Goal: Communication & Community: Answer question/provide support

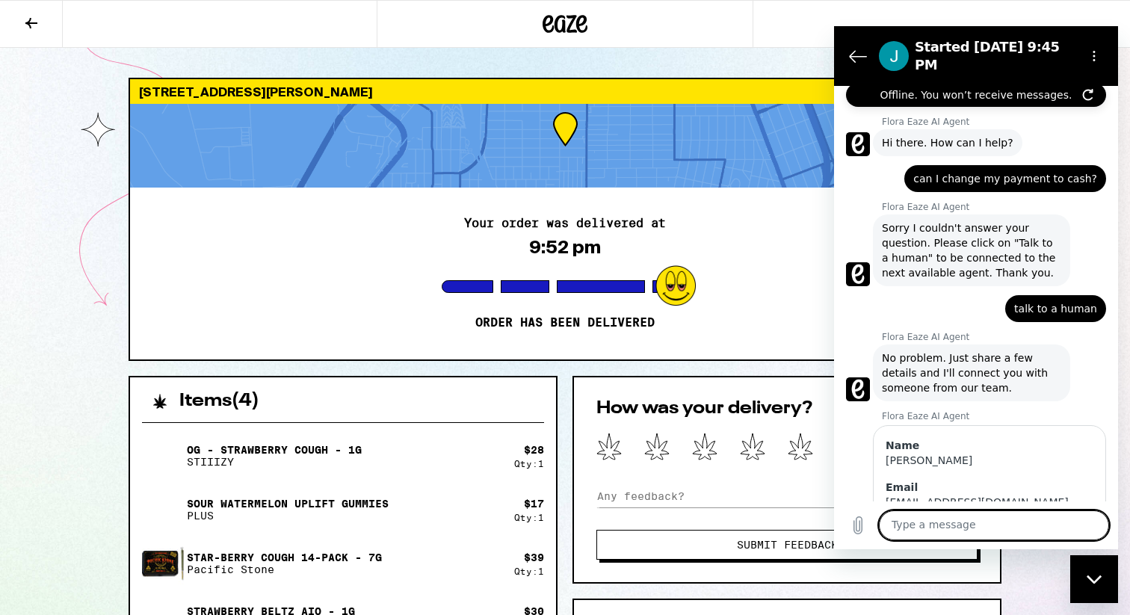
scroll to position [854, 0]
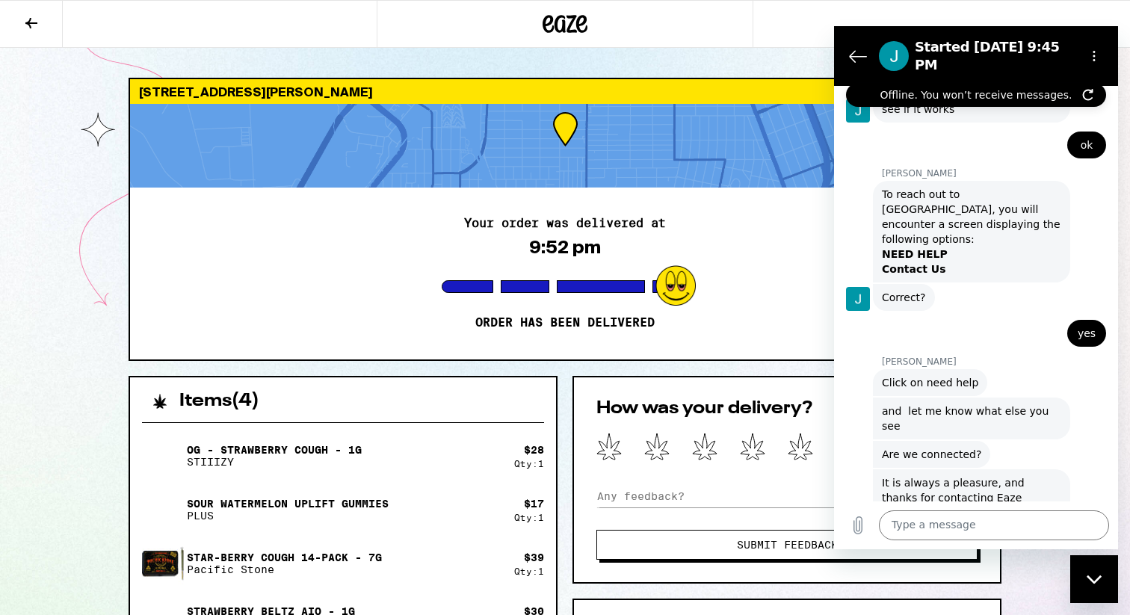
click at [1090, 586] on div "Close messaging window" at bounding box center [1093, 579] width 45 height 45
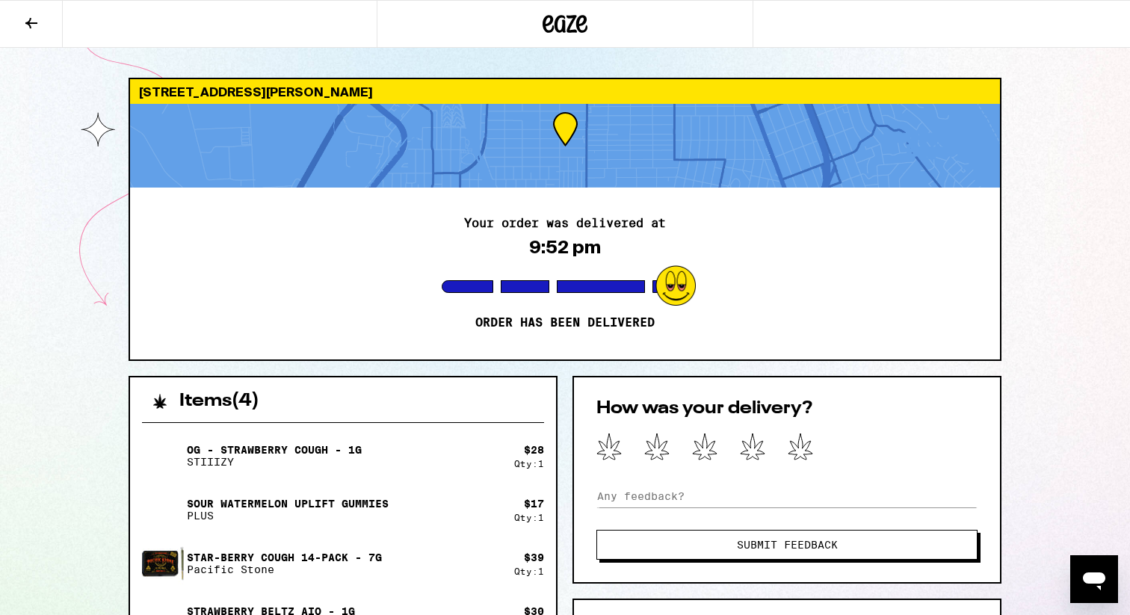
click at [579, 18] on icon at bounding box center [581, 24] width 11 height 18
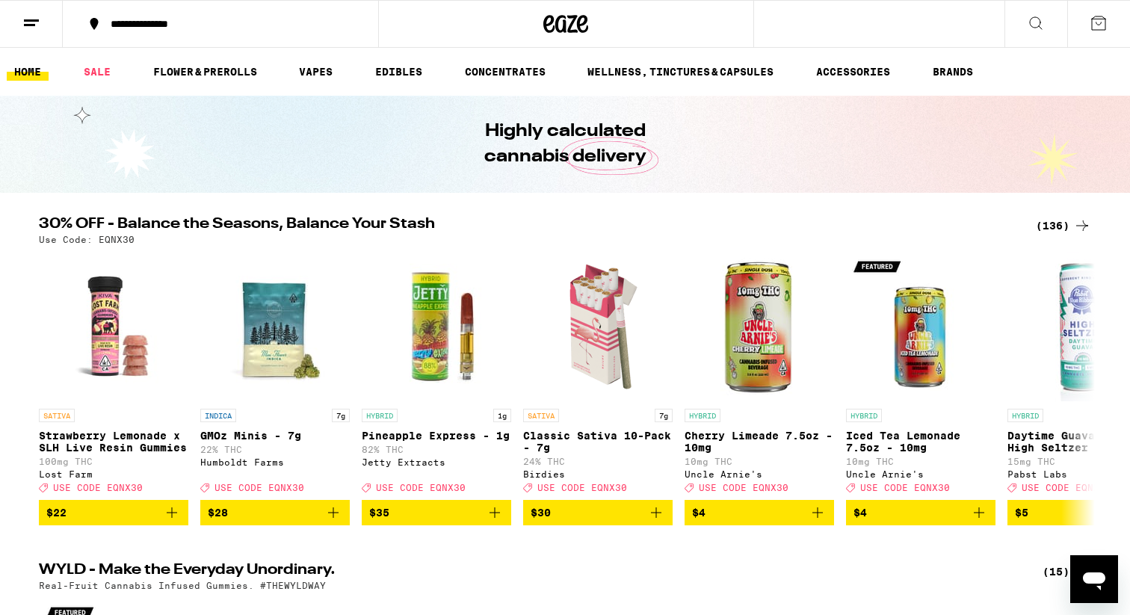
click at [1101, 29] on icon at bounding box center [1098, 22] width 13 height 13
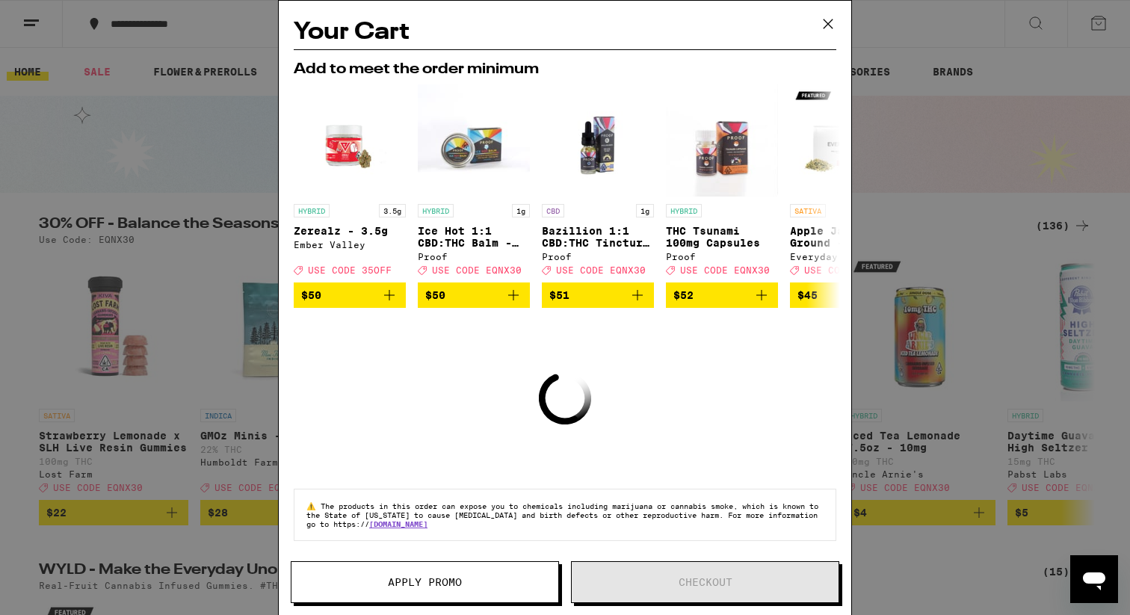
click at [831, 22] on icon at bounding box center [828, 24] width 22 height 22
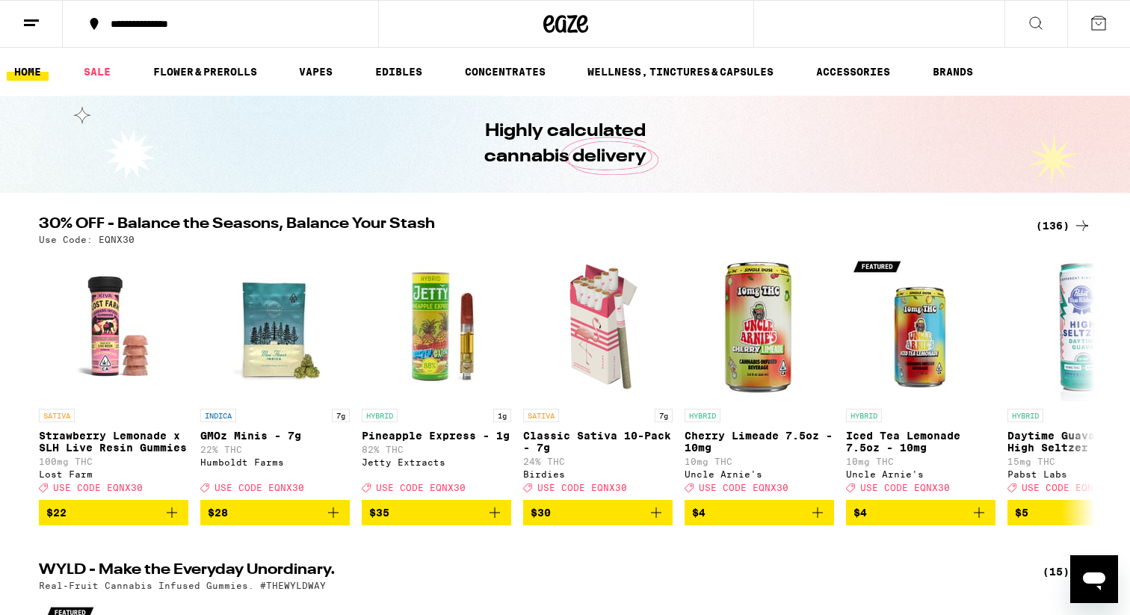
click at [53, 16] on button at bounding box center [31, 24] width 63 height 47
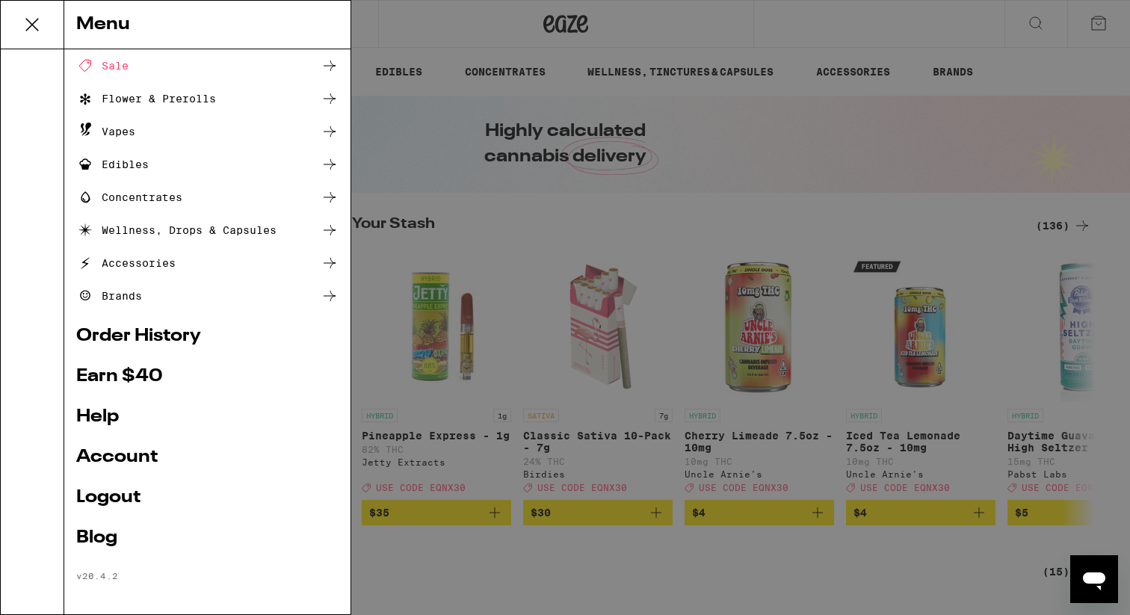
scroll to position [72, 0]
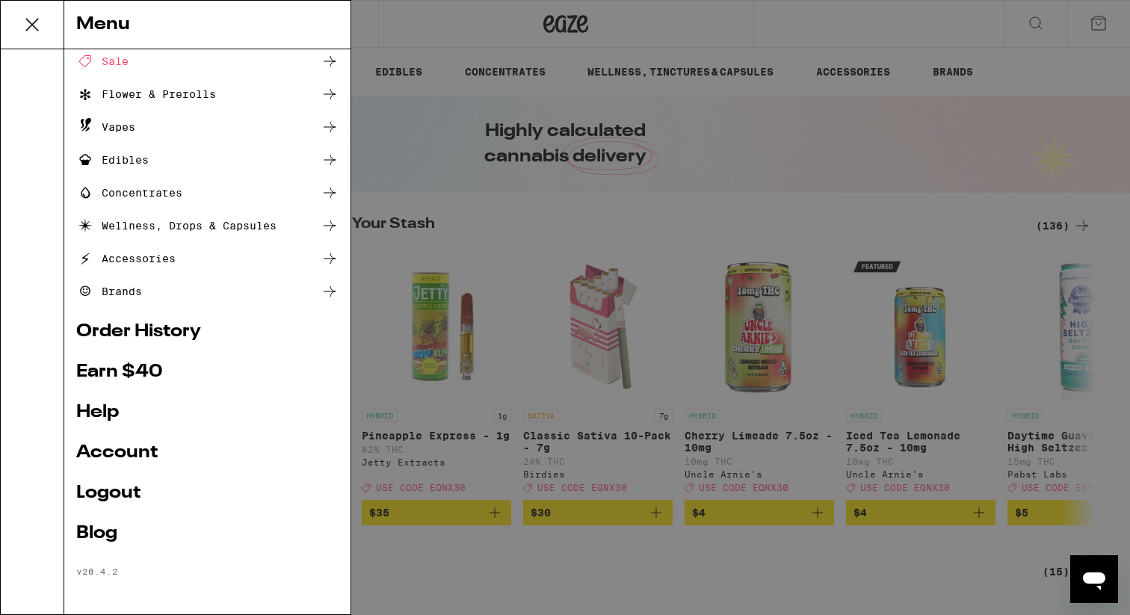
click at [164, 318] on ul "Shop Buy It Again Sale Flower & Prerolls Vapes Edibles Concentrates Wellness, D…" at bounding box center [207, 285] width 262 height 583
click at [143, 325] on link "Order History" at bounding box center [207, 332] width 262 height 18
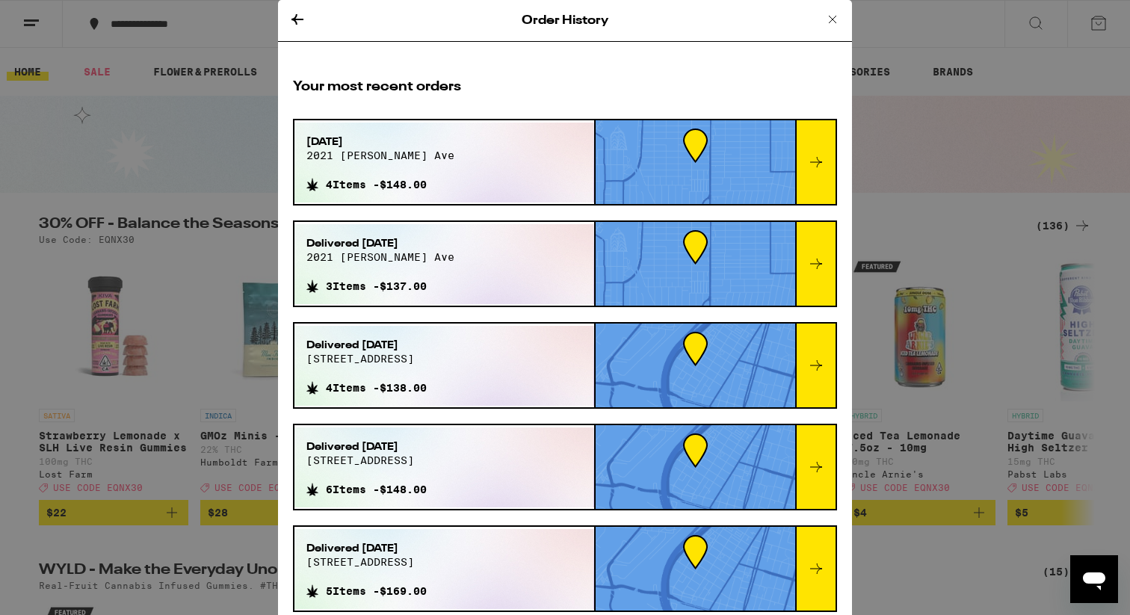
click at [811, 155] on icon at bounding box center [816, 162] width 18 height 18
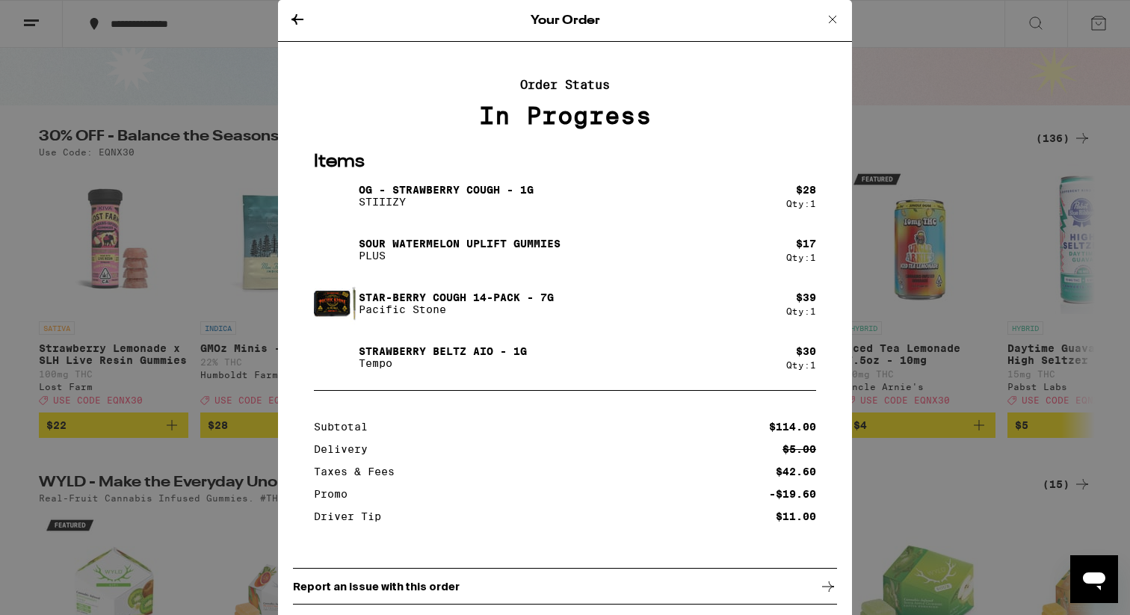
scroll to position [46, 0]
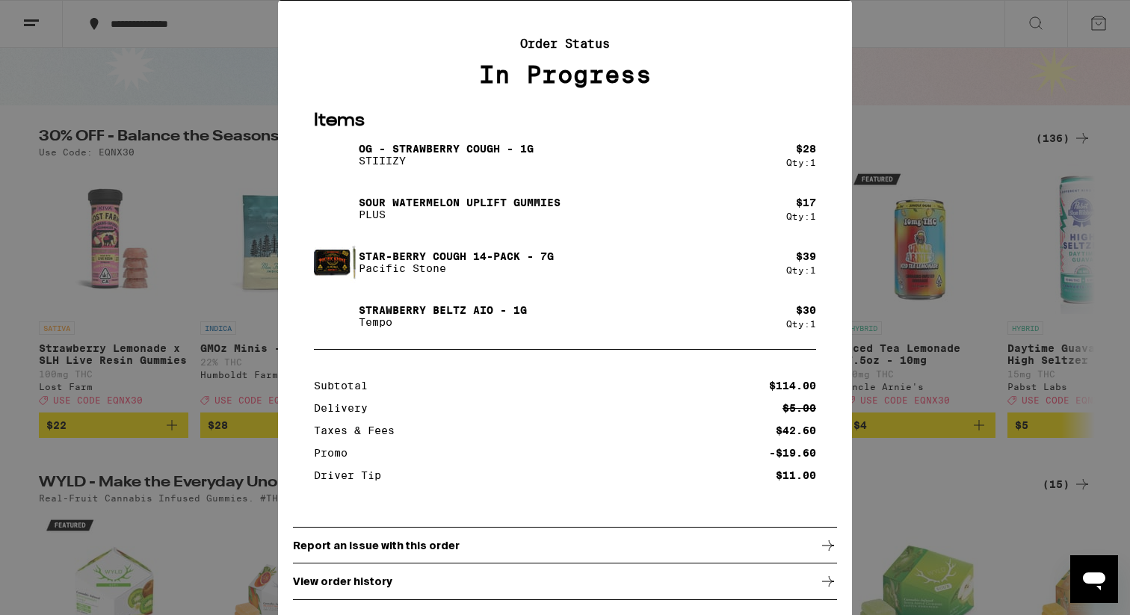
click at [663, 569] on div "View order history" at bounding box center [565, 581] width 544 height 37
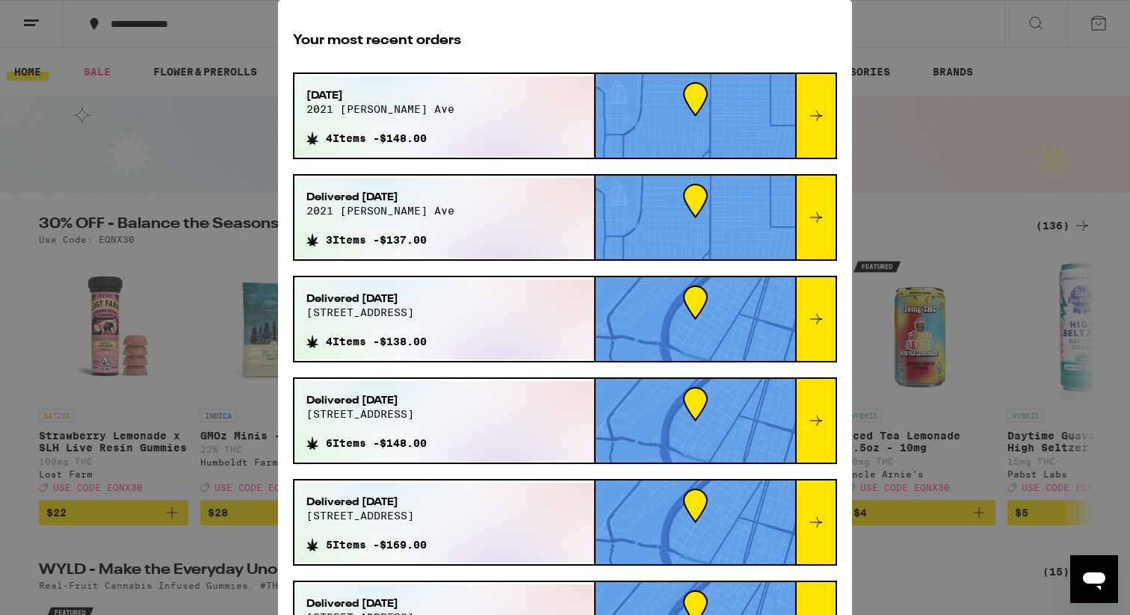
click at [808, 238] on div at bounding box center [815, 218] width 40 height 84
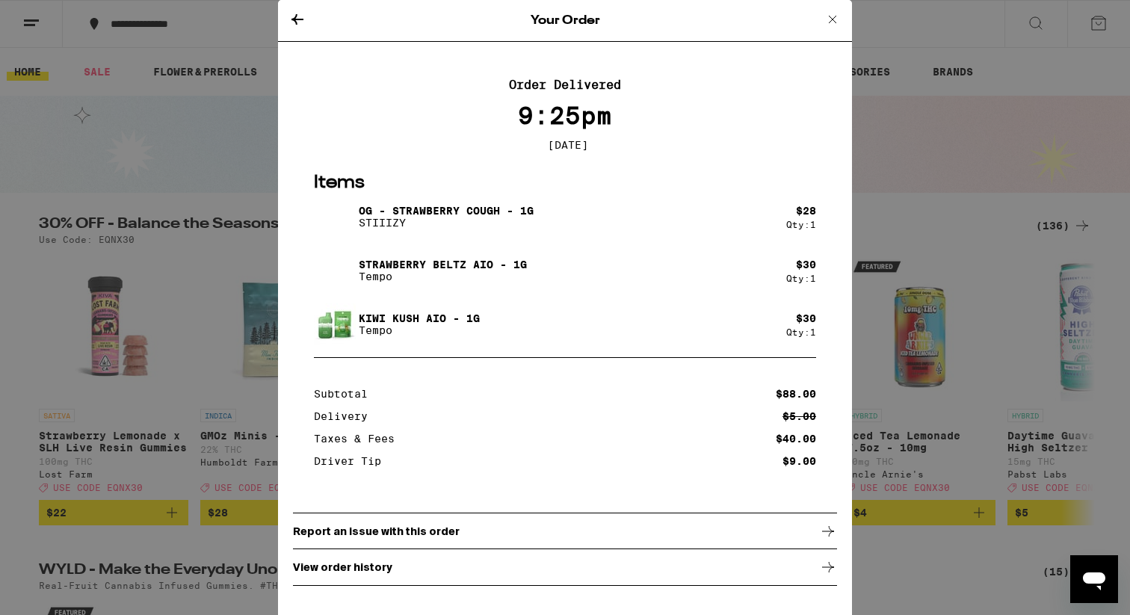
click at [306, 7] on div "Your Order" at bounding box center [565, 21] width 574 height 42
click at [300, 12] on icon at bounding box center [297, 19] width 18 height 18
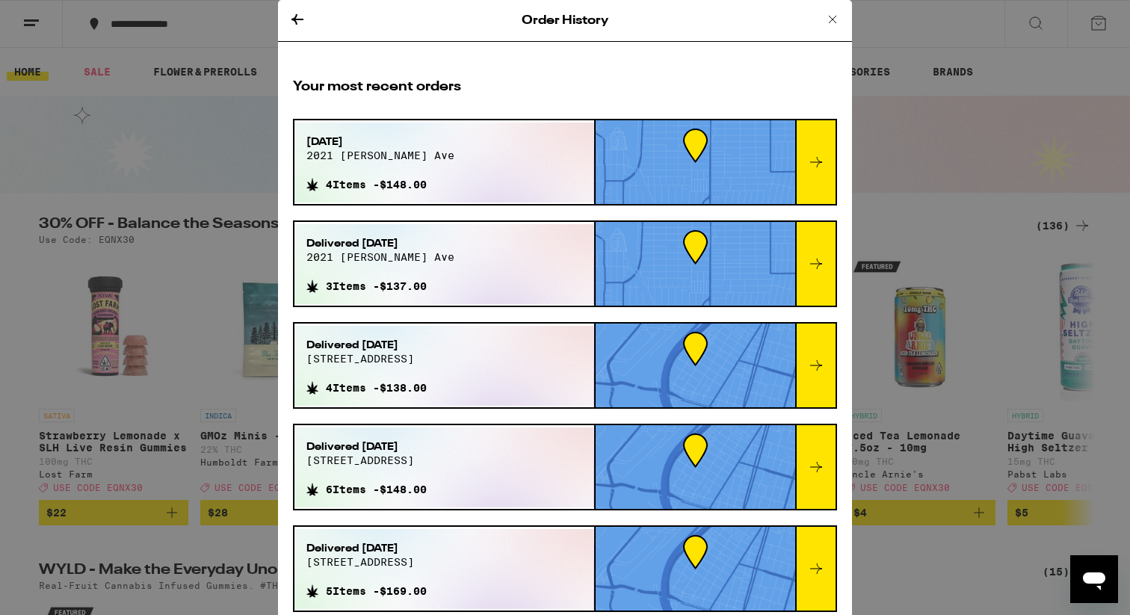
click at [808, 173] on div at bounding box center [815, 162] width 40 height 84
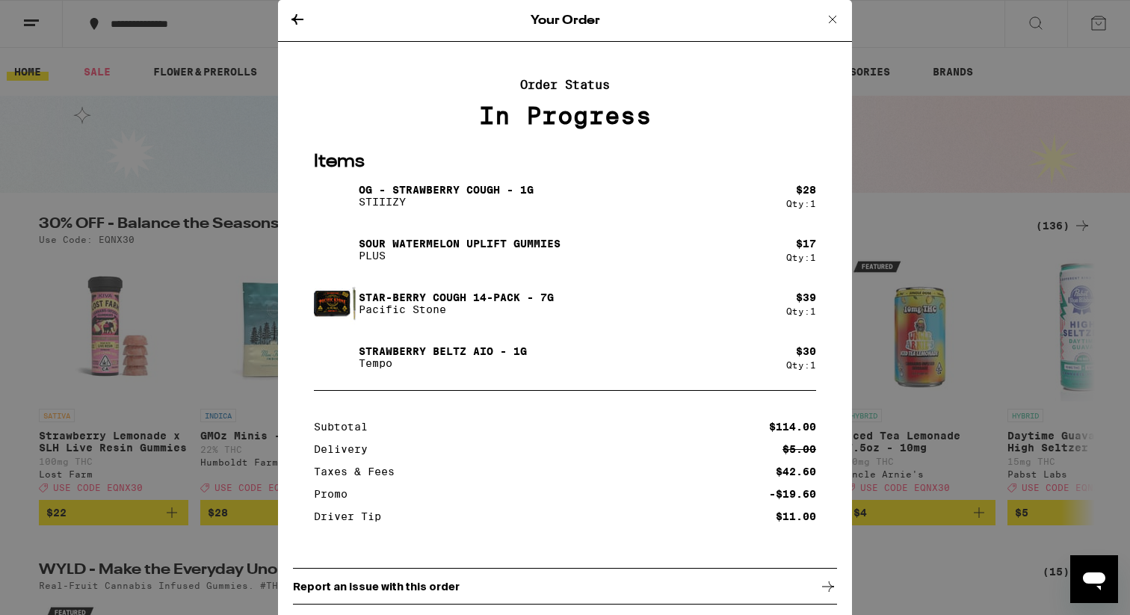
scroll to position [46, 0]
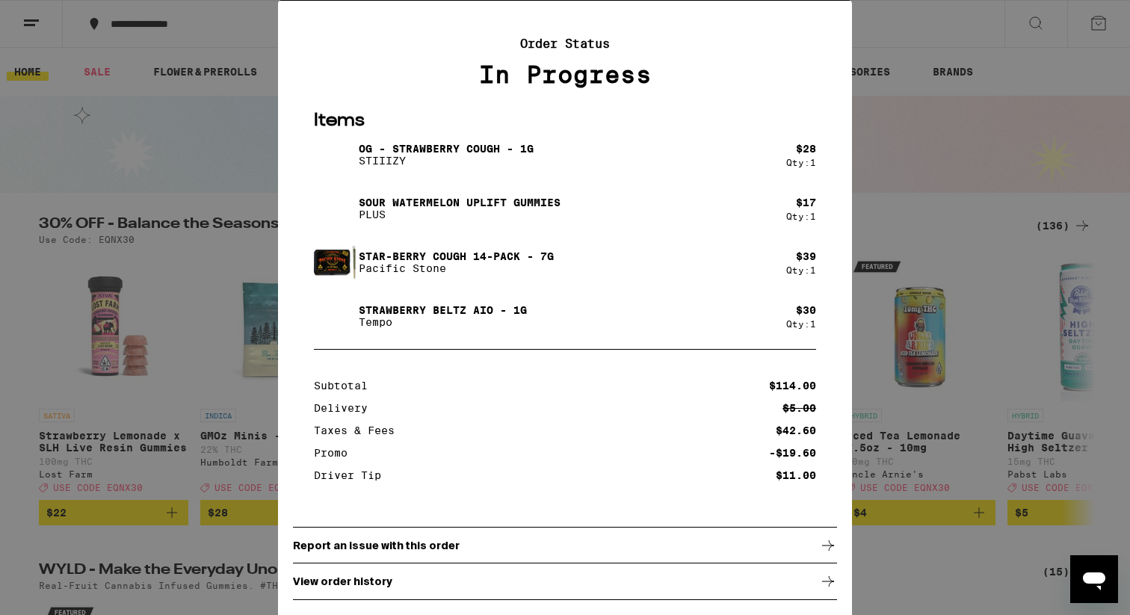
click at [437, 536] on div "Report an issue with this order" at bounding box center [565, 545] width 544 height 37
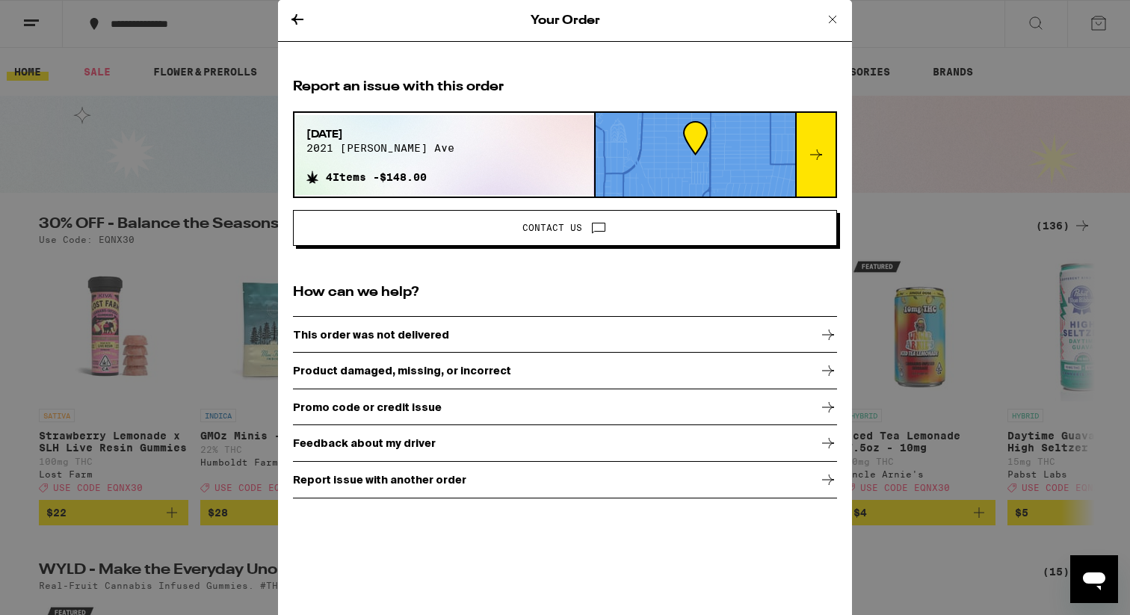
click at [594, 236] on span at bounding box center [598, 227] width 18 height 19
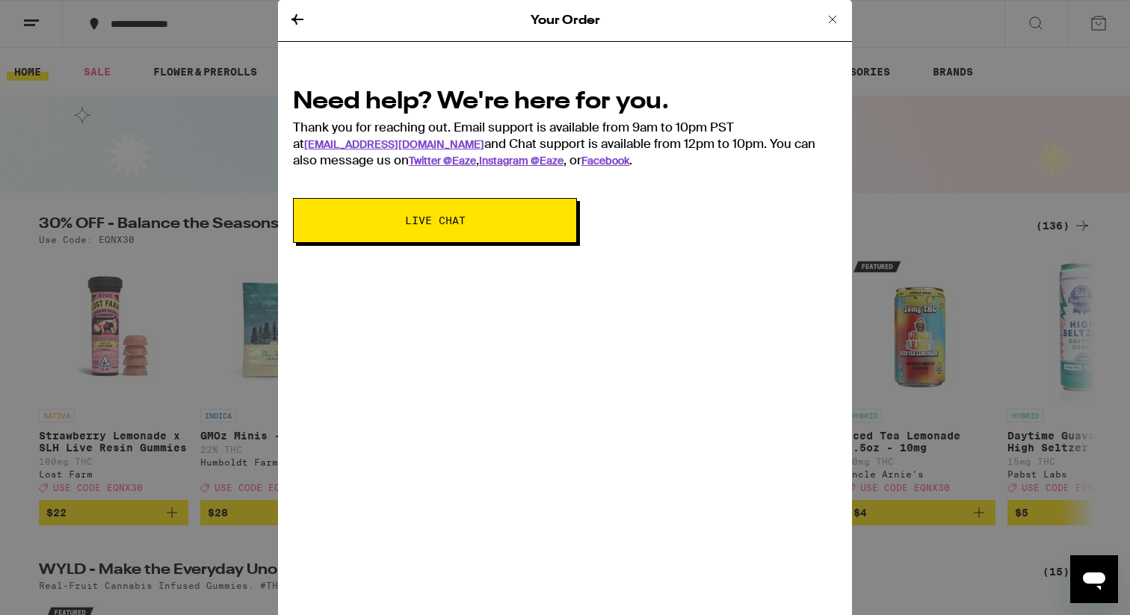
click at [534, 226] on button "Live Chat" at bounding box center [435, 220] width 284 height 45
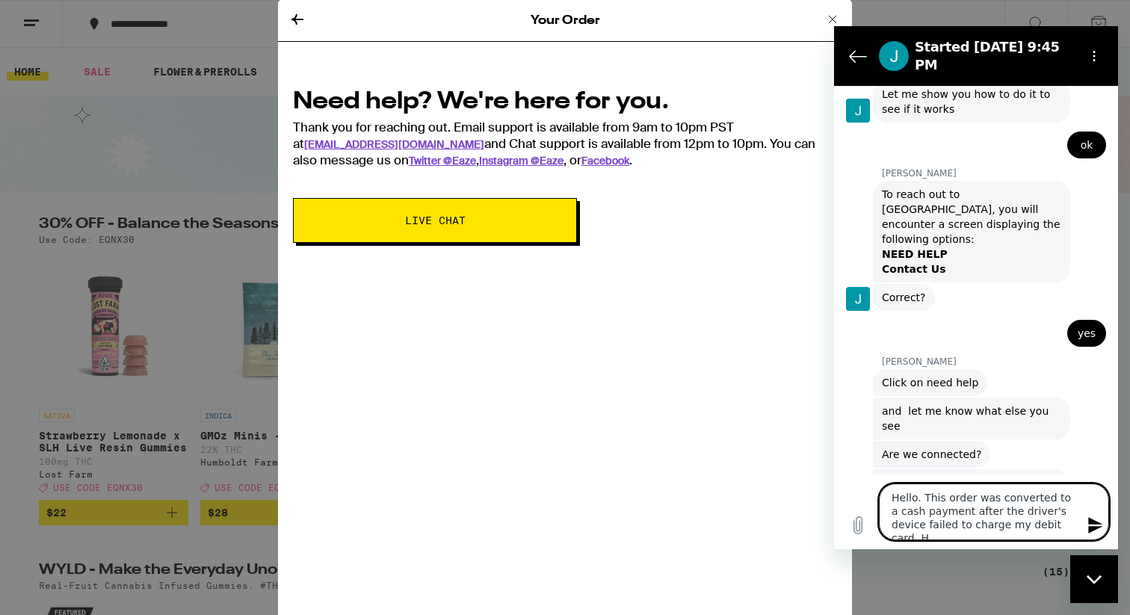
click at [963, 513] on textarea "Hello. This order was converted to a cash payment after the driver's device fai…" at bounding box center [994, 511] width 230 height 57
click at [1038, 528] on textarea "Hello. This order was converted to a cash payment (thus the above chat thread) …" at bounding box center [994, 505] width 230 height 70
type textarea "Hello. This order was converted to a cash payment (thus the above chat thread) …"
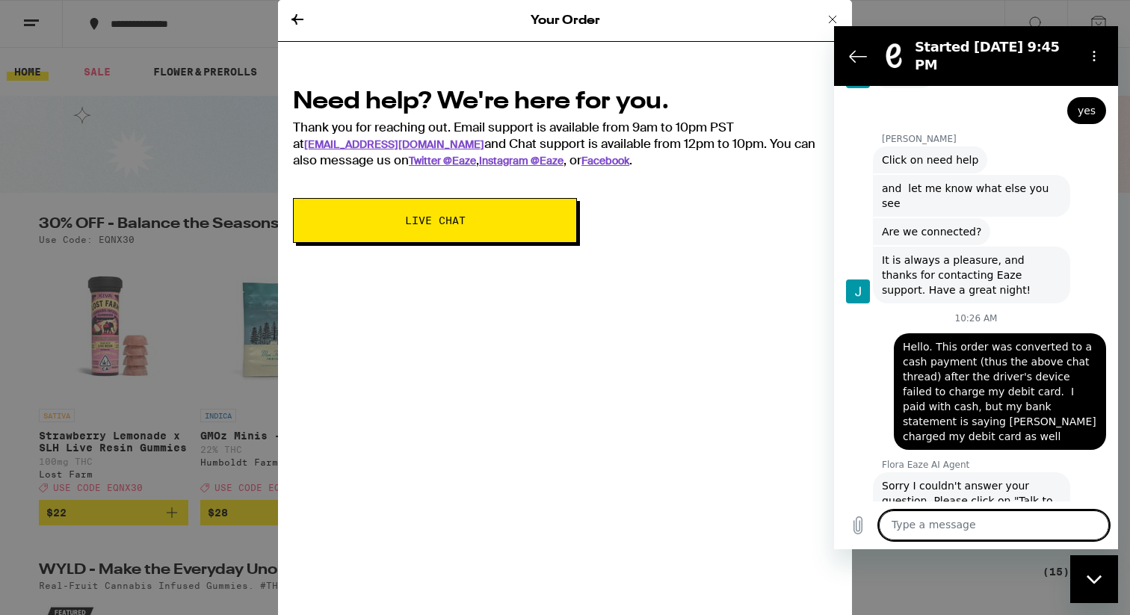
scroll to position [1080, 0]
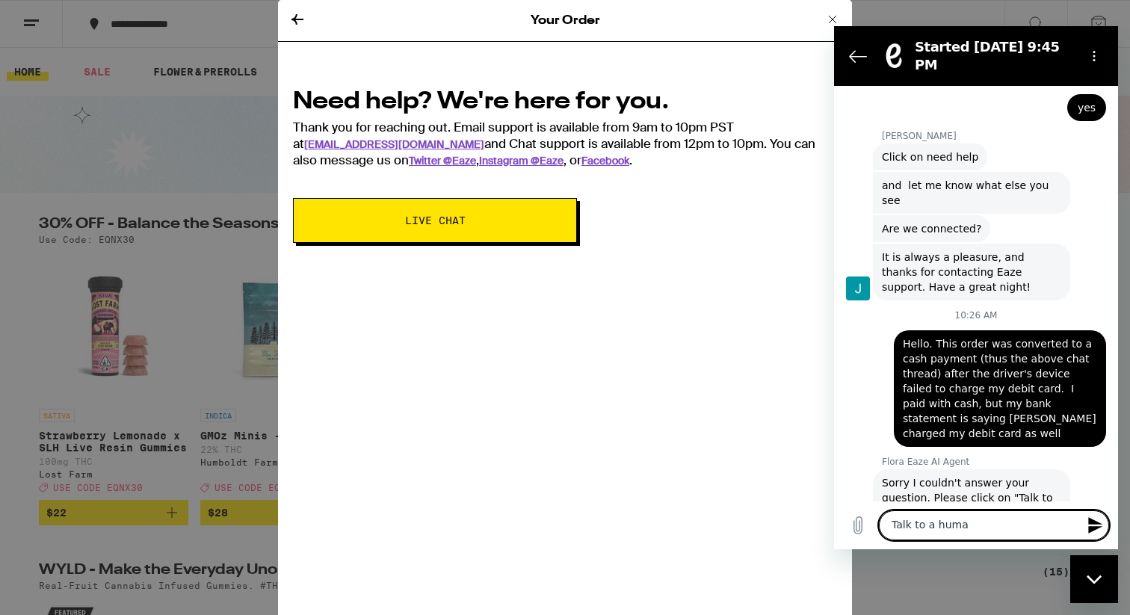
type textarea "Talk to a human"
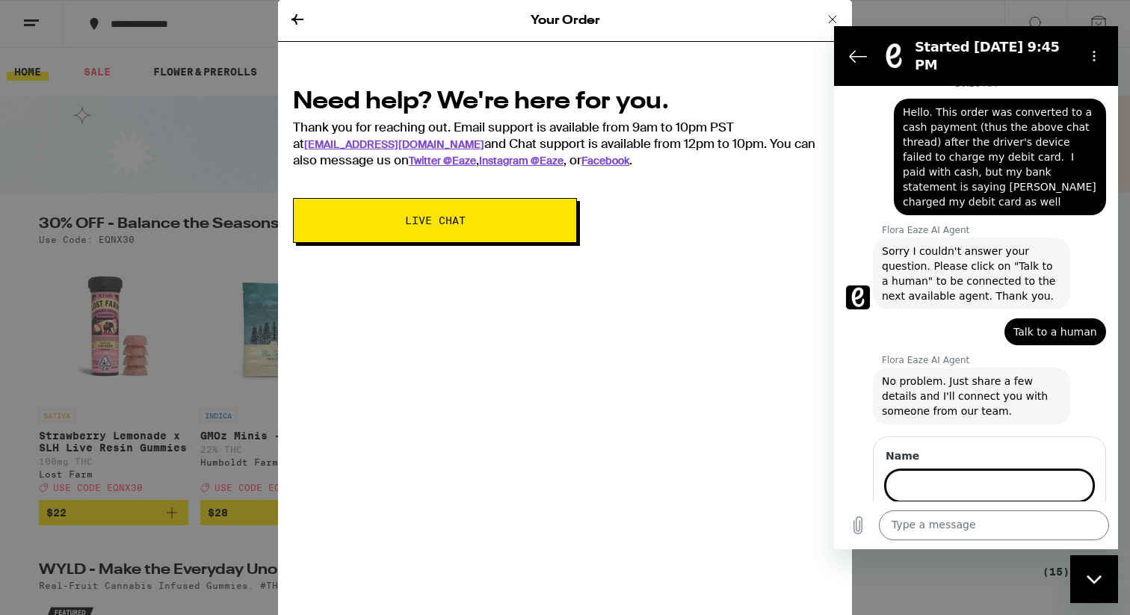
scroll to position [1310, 0]
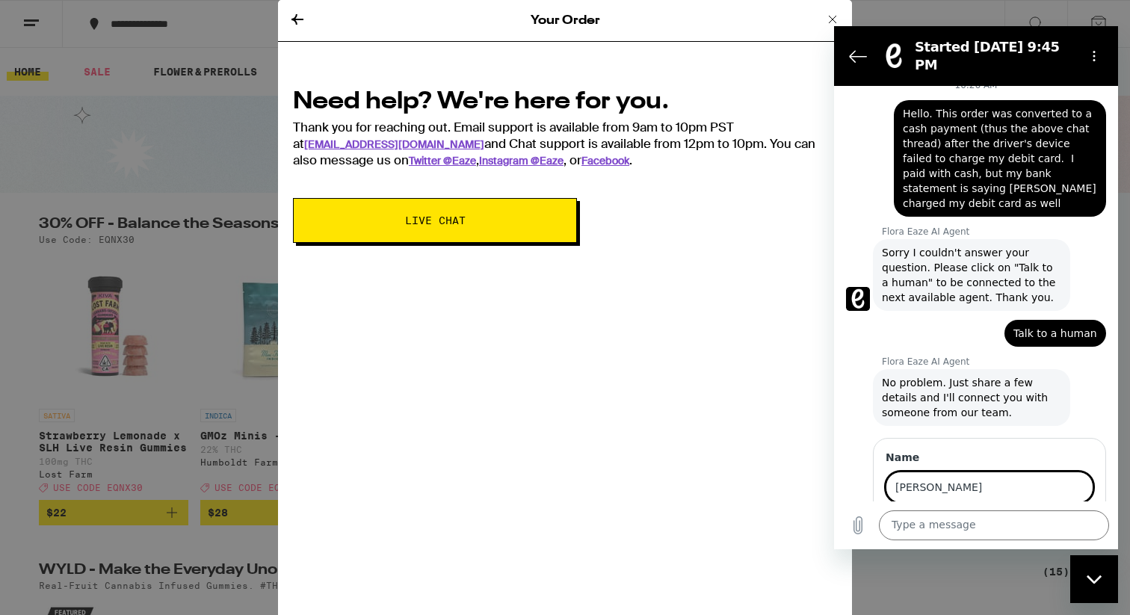
type input "[PERSON_NAME]"
click at [1043, 515] on button "Next" at bounding box center [1068, 530] width 50 height 30
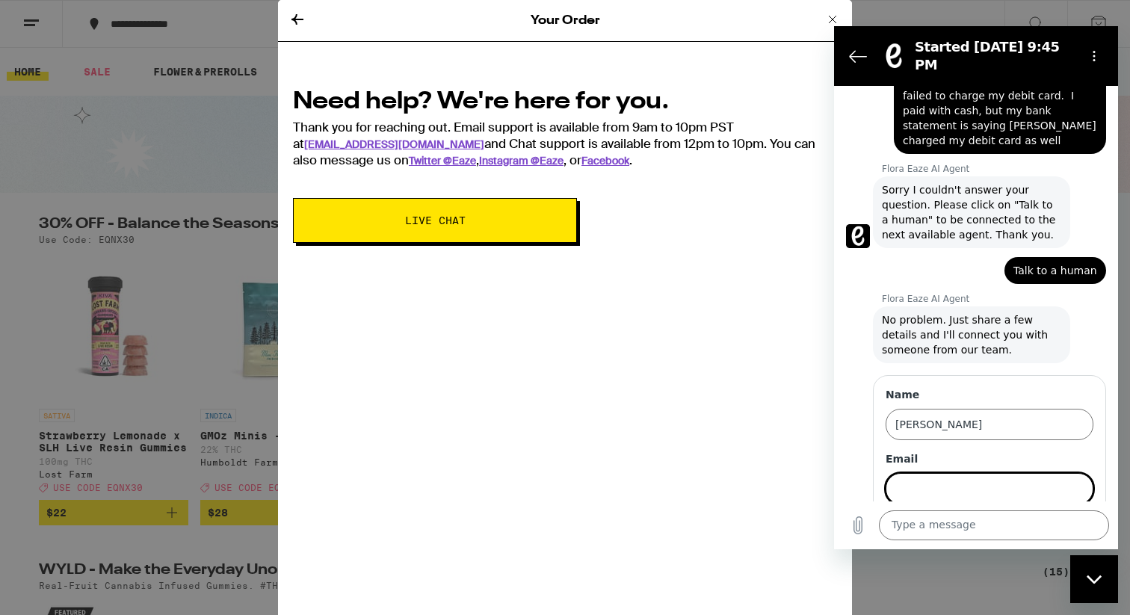
scroll to position [1374, 0]
type input "[EMAIL_ADDRESS][DOMAIN_NAME]"
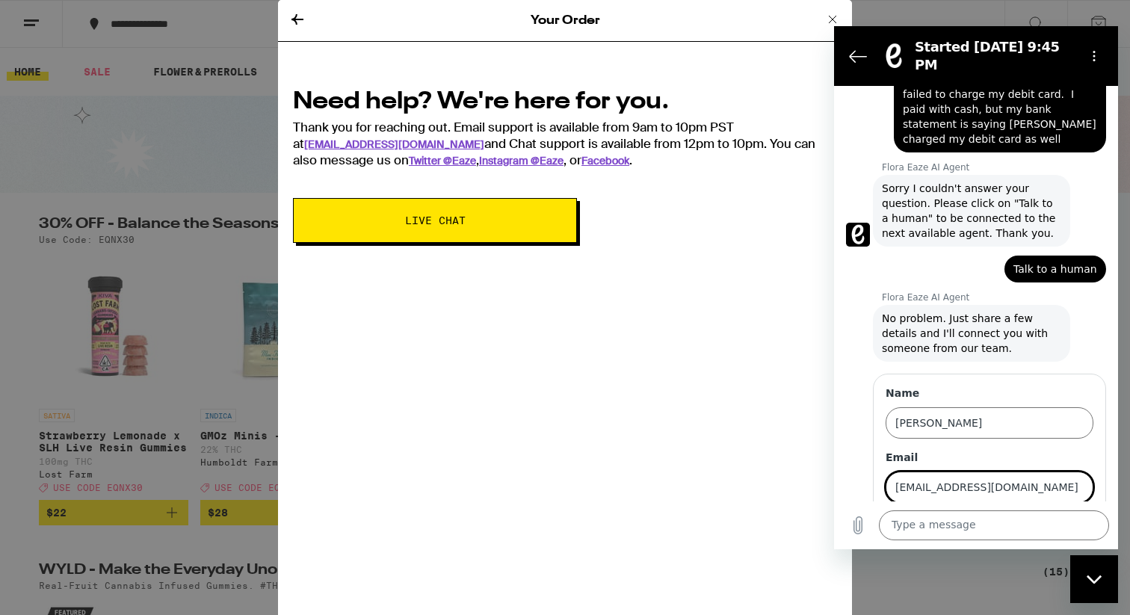
click at [1060, 521] on span "Next" at bounding box center [1068, 530] width 25 height 18
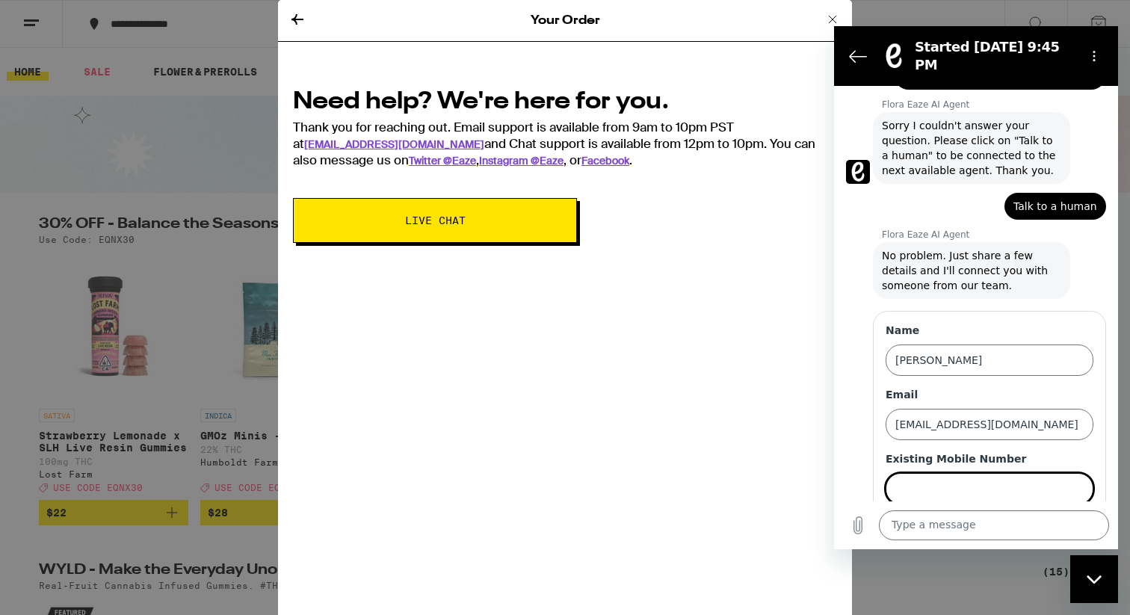
scroll to position [1438, 0]
type input "9513776541"
click at [1064, 521] on span "Send" at bounding box center [1067, 530] width 26 height 18
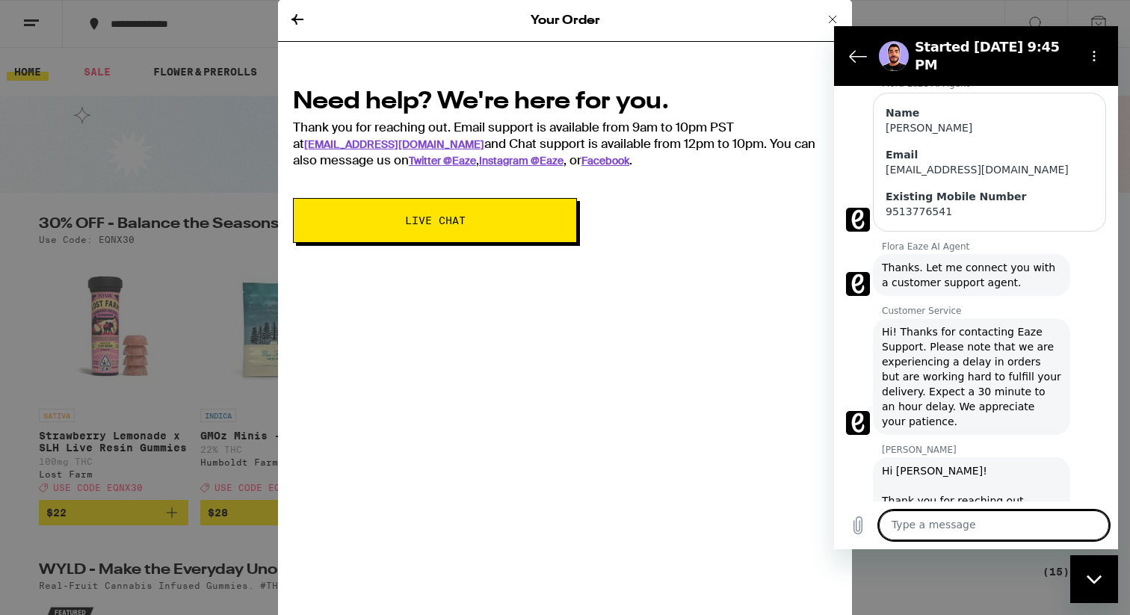
scroll to position [1670, 0]
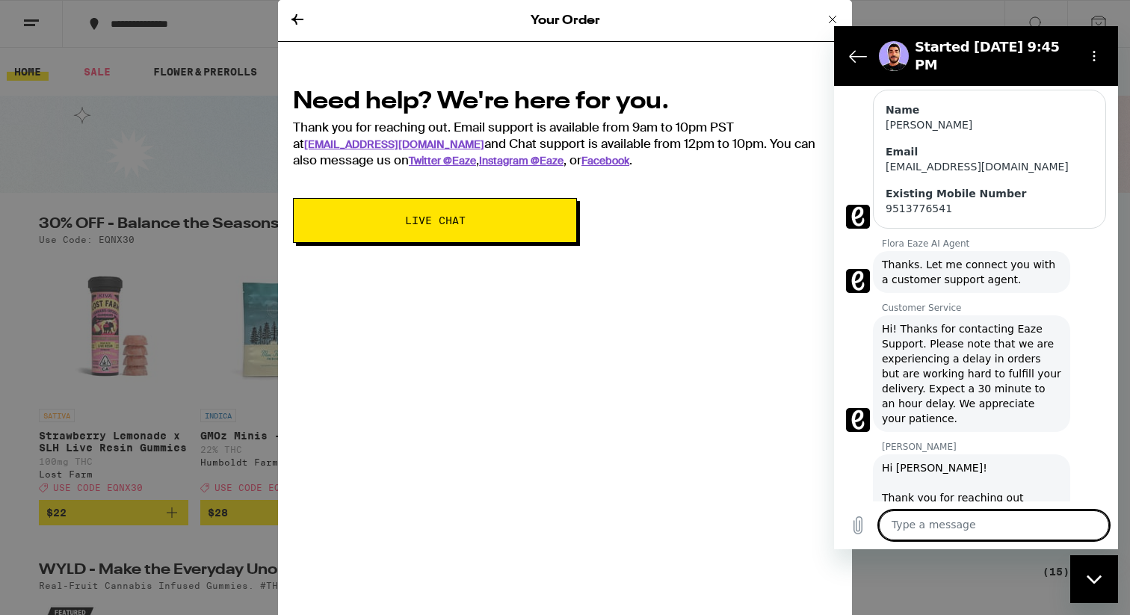
click at [953, 521] on textarea at bounding box center [994, 525] width 230 height 30
click at [973, 524] on textarea "Hi [PERSON_NAME]. I placed an order last night. The order was orginaly" at bounding box center [994, 518] width 230 height 43
click at [1017, 527] on textarea "Hi [PERSON_NAME]. I placed an order last night. The order was originaly" at bounding box center [994, 518] width 230 height 43
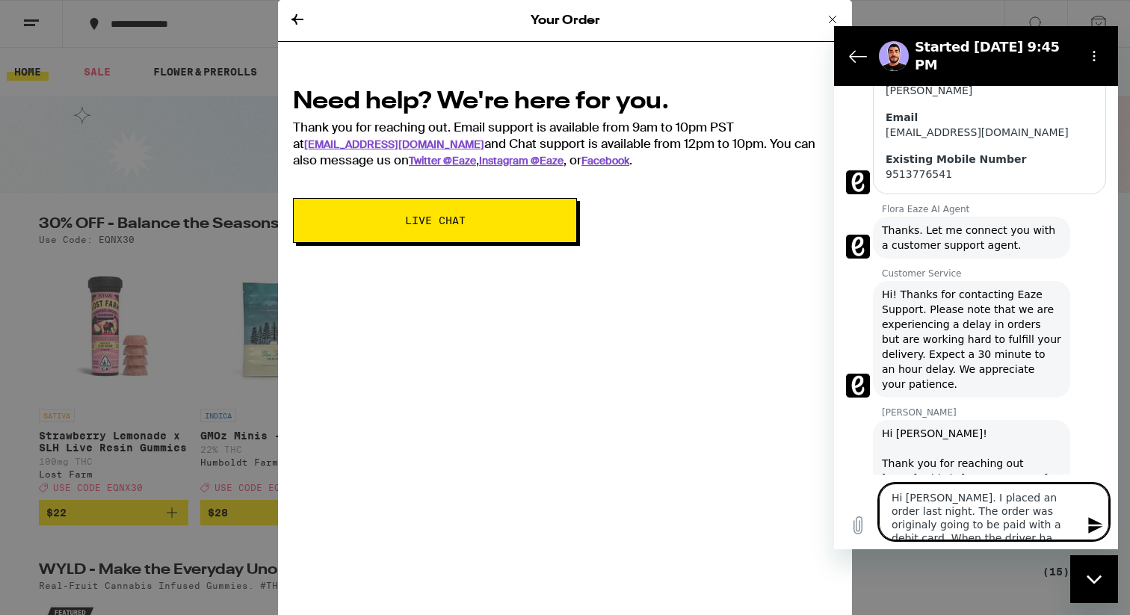
scroll to position [1706, 0]
click at [1019, 524] on textarea "Hi [PERSON_NAME]. I placed an order last night. The order was originaly going t…" at bounding box center [994, 498] width 230 height 84
click at [977, 484] on textarea "Hi [PERSON_NAME]. I placed an order last night. The order was originaly going t…" at bounding box center [994, 498] width 230 height 84
click at [961, 528] on textarea "Hi [PERSON_NAME]. I placed an order last night. The order was originally going …" at bounding box center [994, 498] width 230 height 84
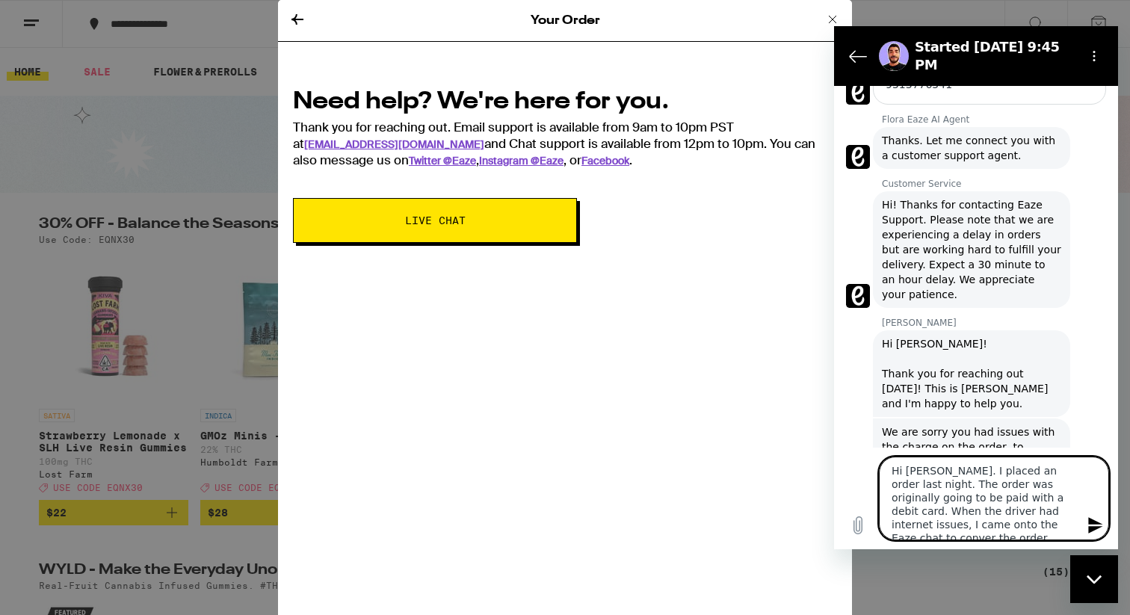
click at [987, 523] on textarea "Hi [PERSON_NAME]. I placed an order last night. The order was originally going …" at bounding box center [994, 498] width 230 height 84
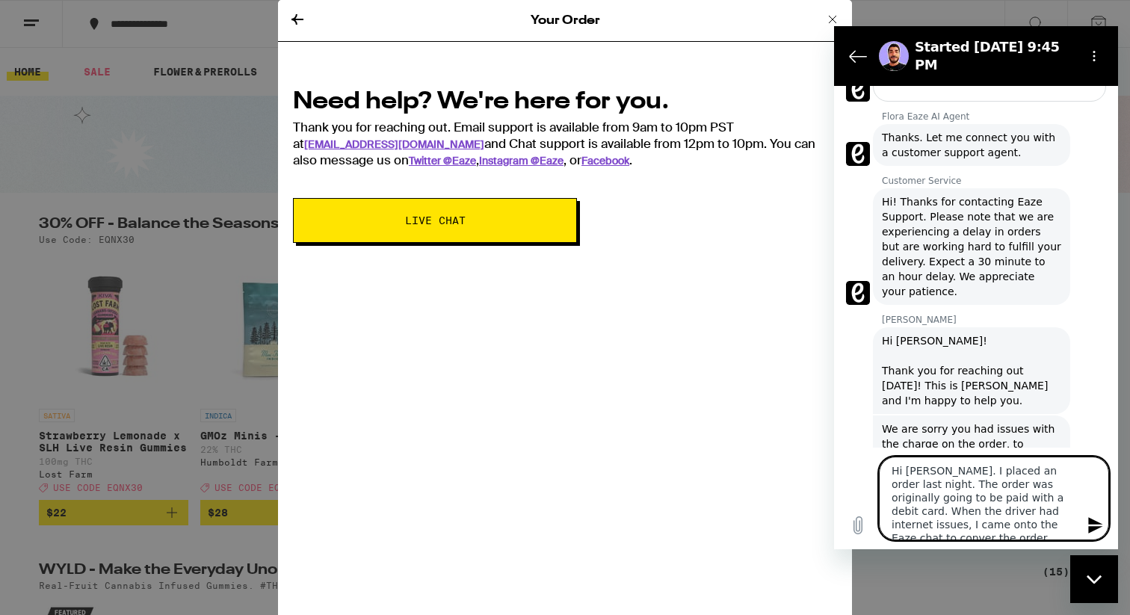
click at [987, 523] on textarea "Hi [PERSON_NAME]. I placed an order last night. The order was originally going …" at bounding box center [994, 498] width 230 height 84
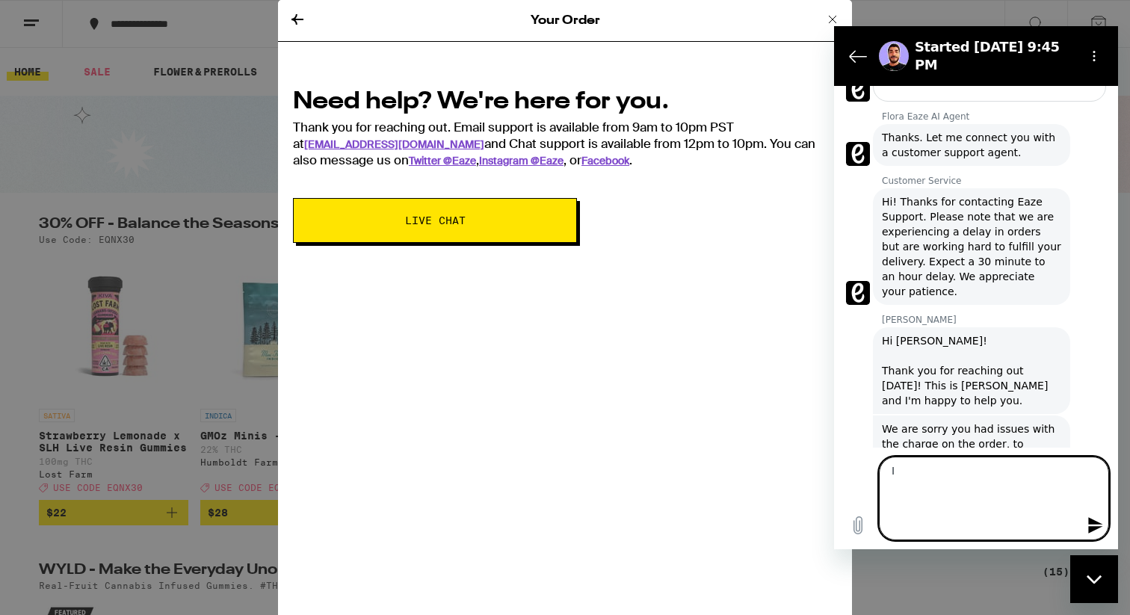
scroll to position [1743, 0]
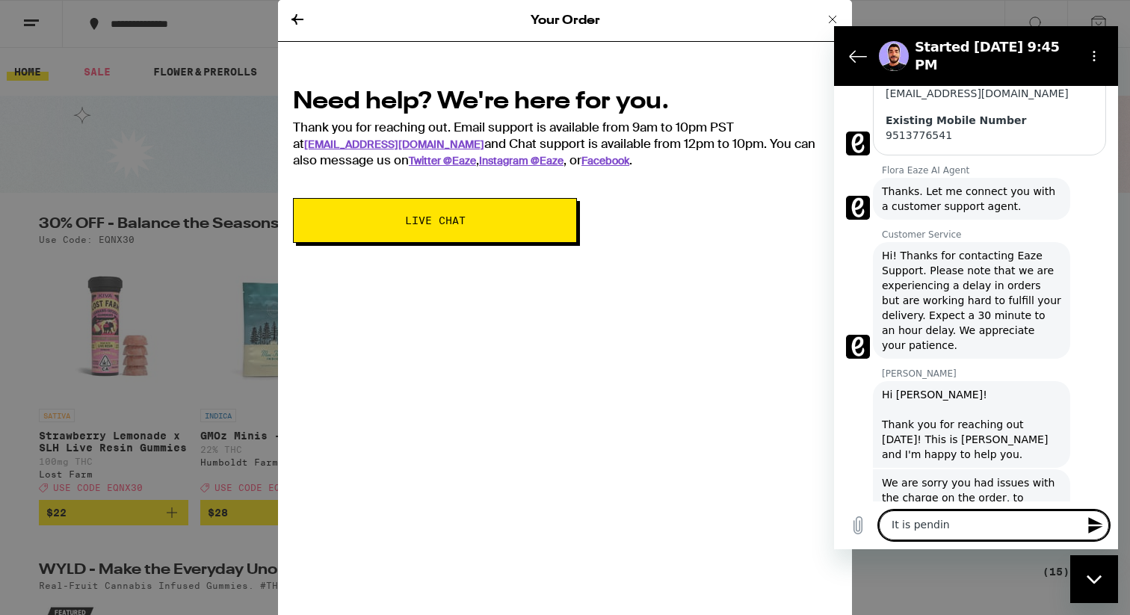
type textarea "It is pending"
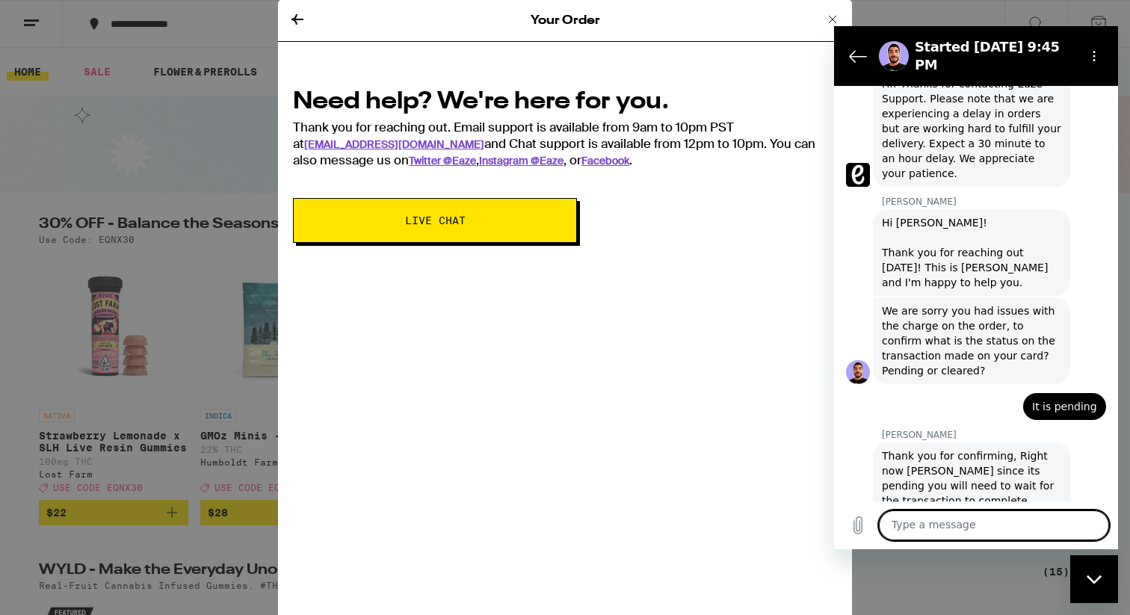
scroll to position [1918, 0]
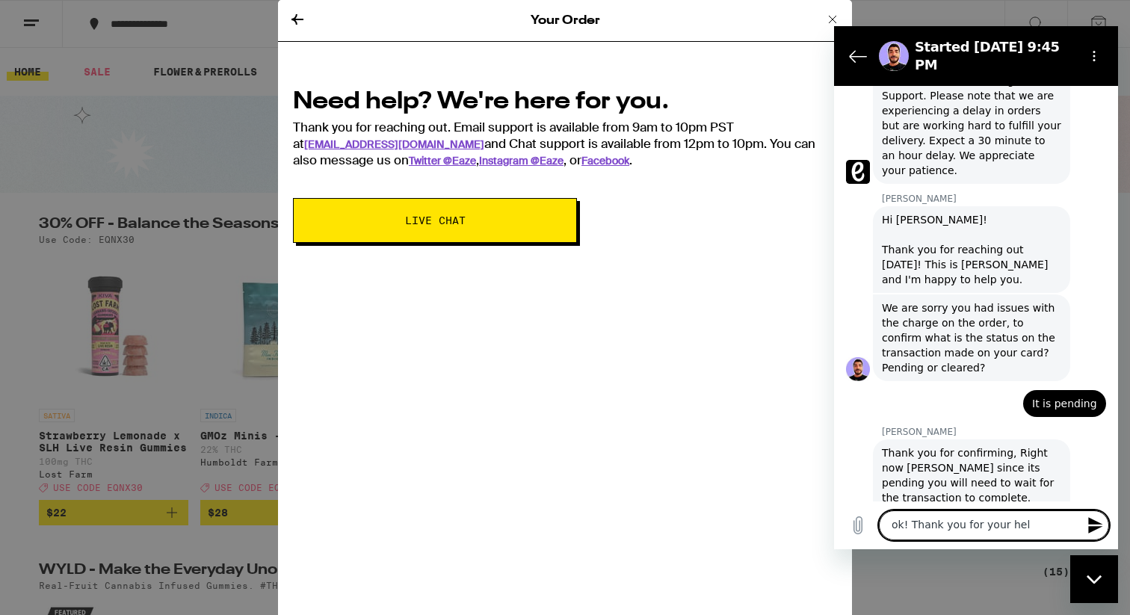
type textarea "ok! Thank you for your help"
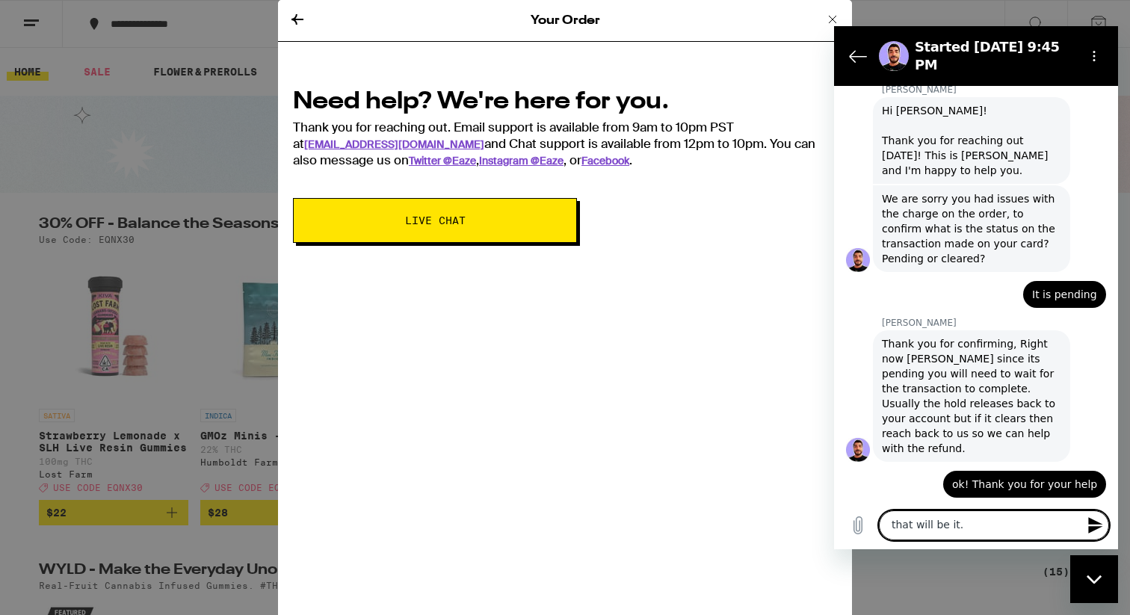
scroll to position [2025, 0]
type textarea "that will be it for now. Thank you"
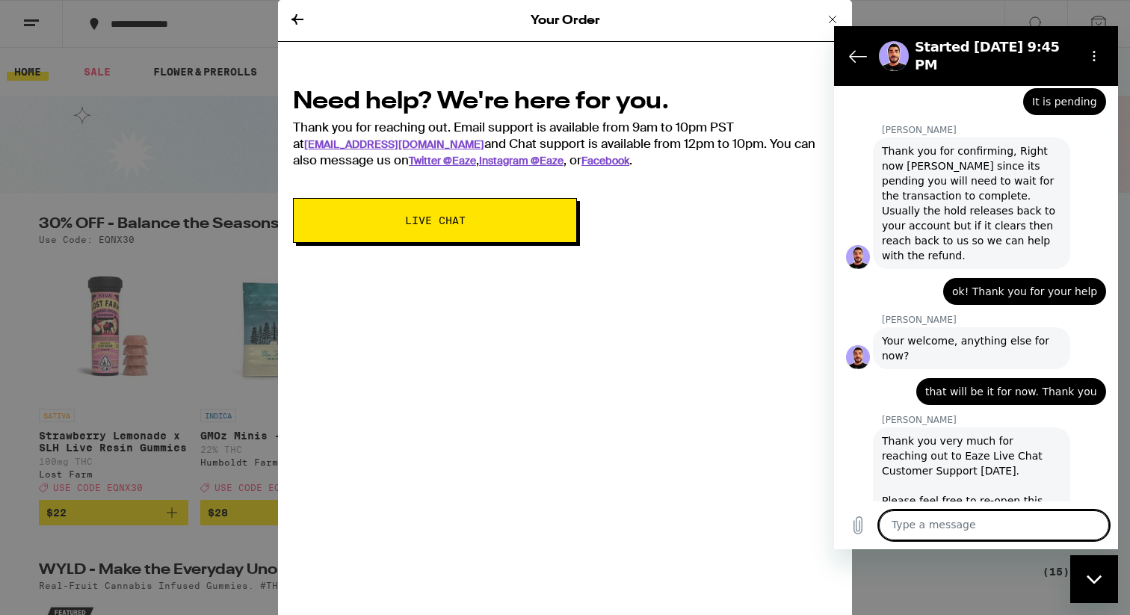
scroll to position [2223, 0]
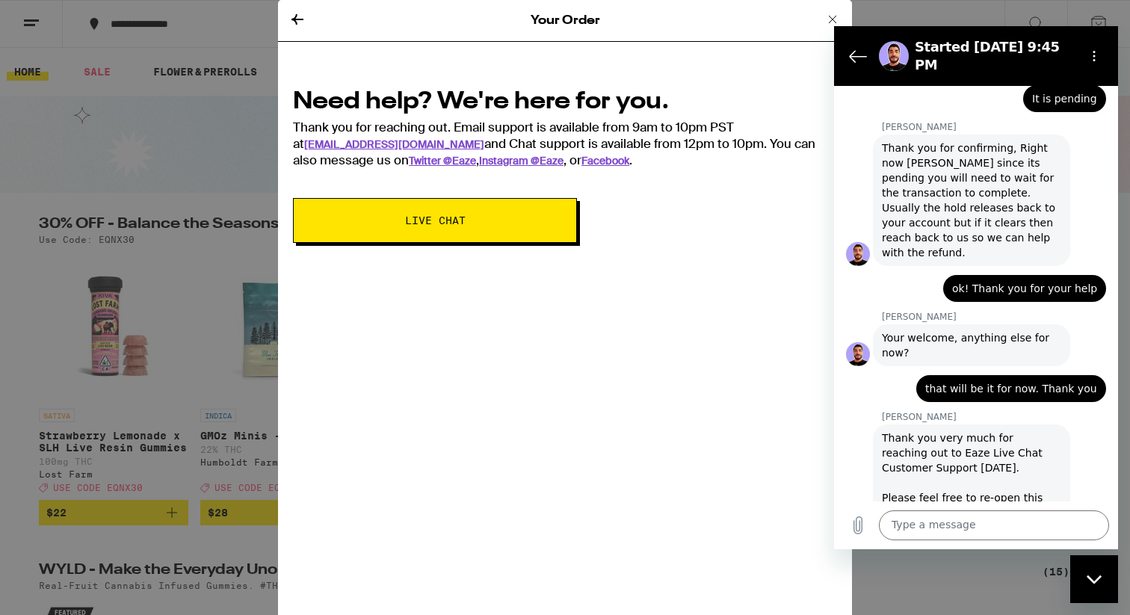
click at [961, 439] on div "Thank you very much for reaching out to Eaze Live Chat Customer Support [DATE].…" at bounding box center [971, 497] width 179 height 134
click at [1081, 576] on div "Close messaging window" at bounding box center [1093, 579] width 45 height 45
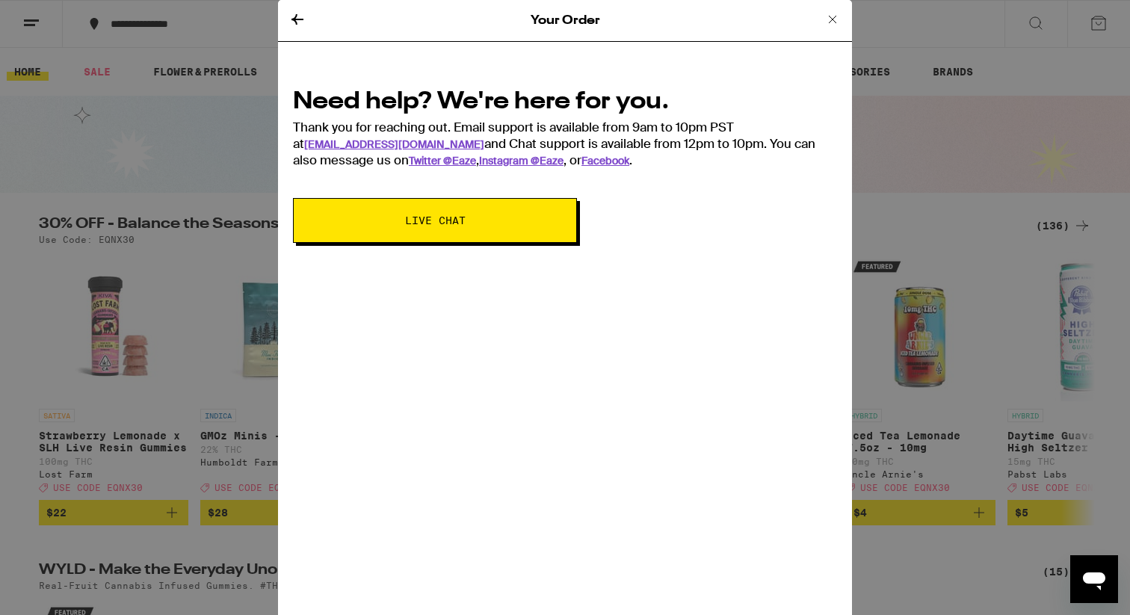
click at [838, 26] on icon at bounding box center [832, 19] width 18 height 18
